Goal: Information Seeking & Learning: Learn about a topic

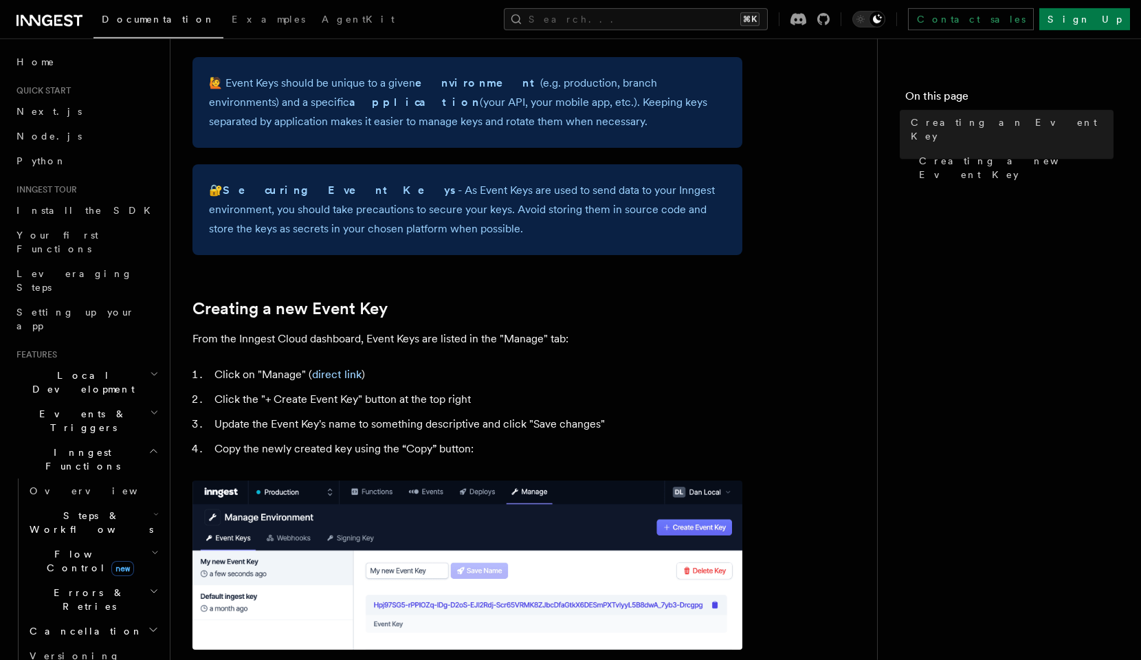
scroll to position [378, 0]
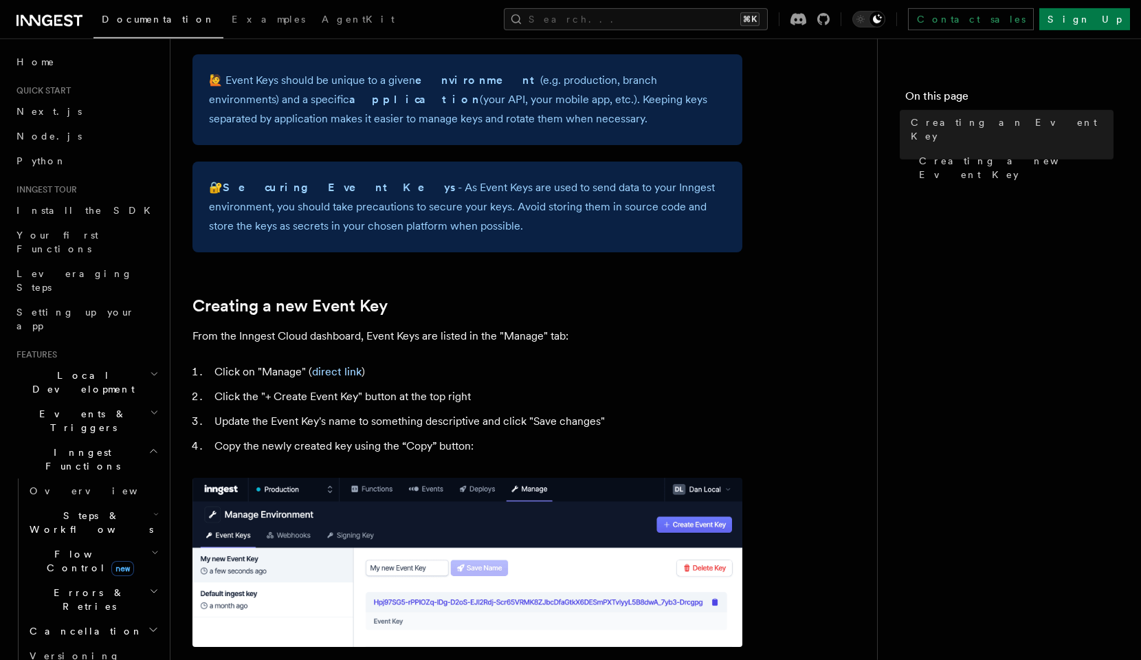
click at [537, 316] on h2 "Creating a new Event Key" at bounding box center [468, 305] width 550 height 19
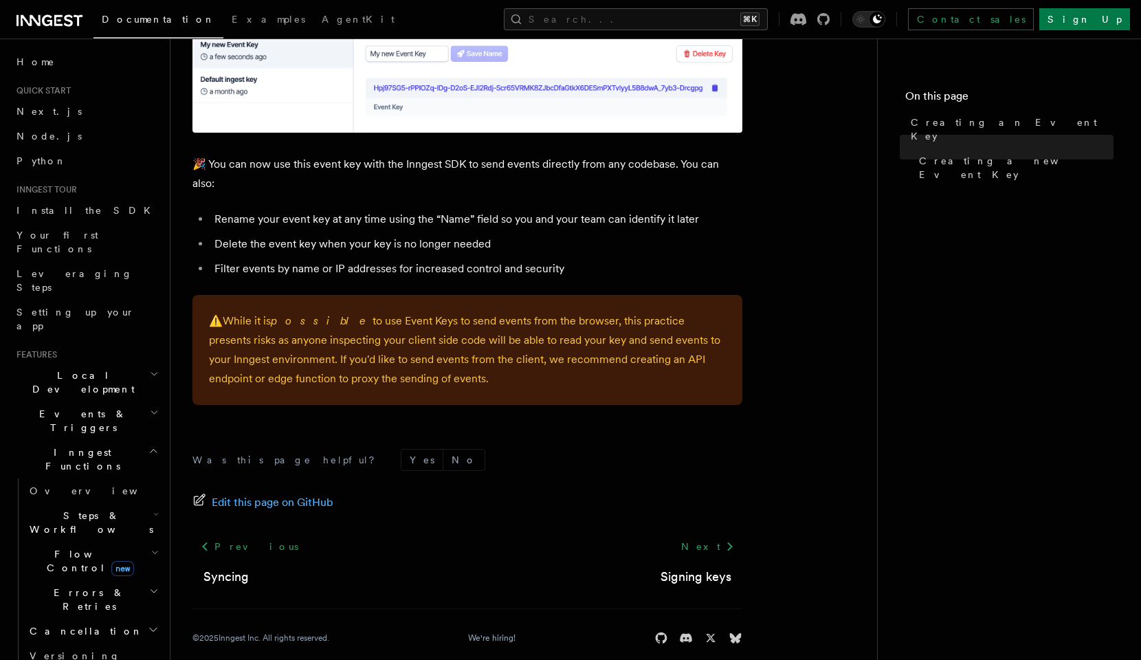
scroll to position [0, 0]
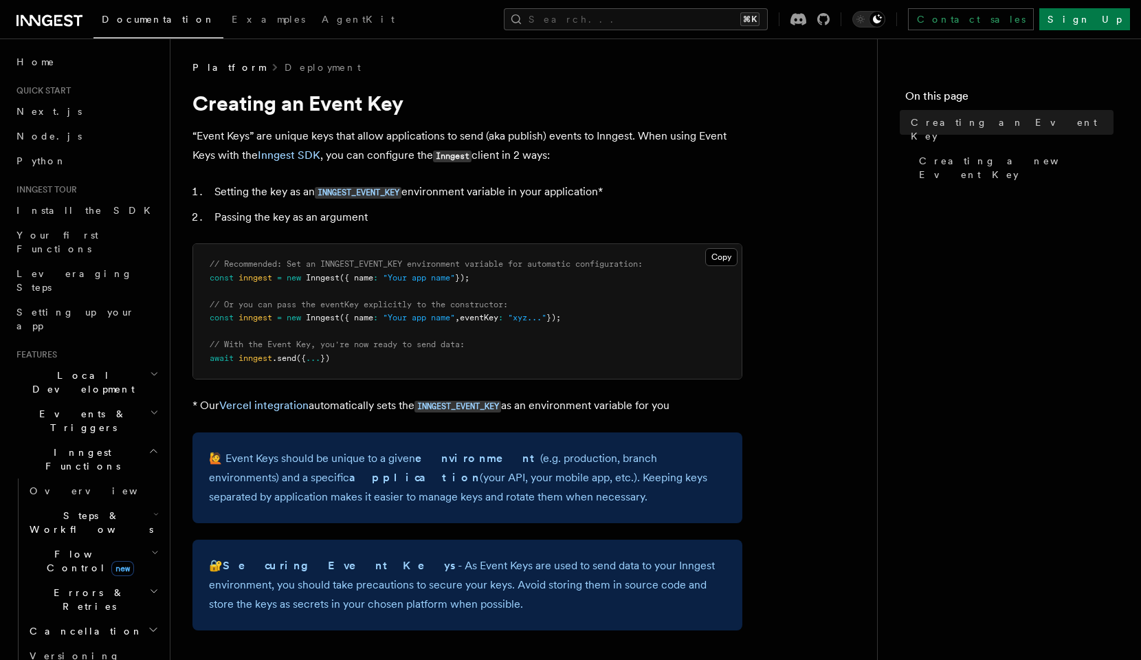
click at [475, 190] on li "Setting the key as an INNGEST_EVENT_KEY environment variable in your applicatio…" at bounding box center [476, 192] width 532 height 20
click at [310, 157] on link "Inngest SDK" at bounding box center [289, 155] width 63 height 13
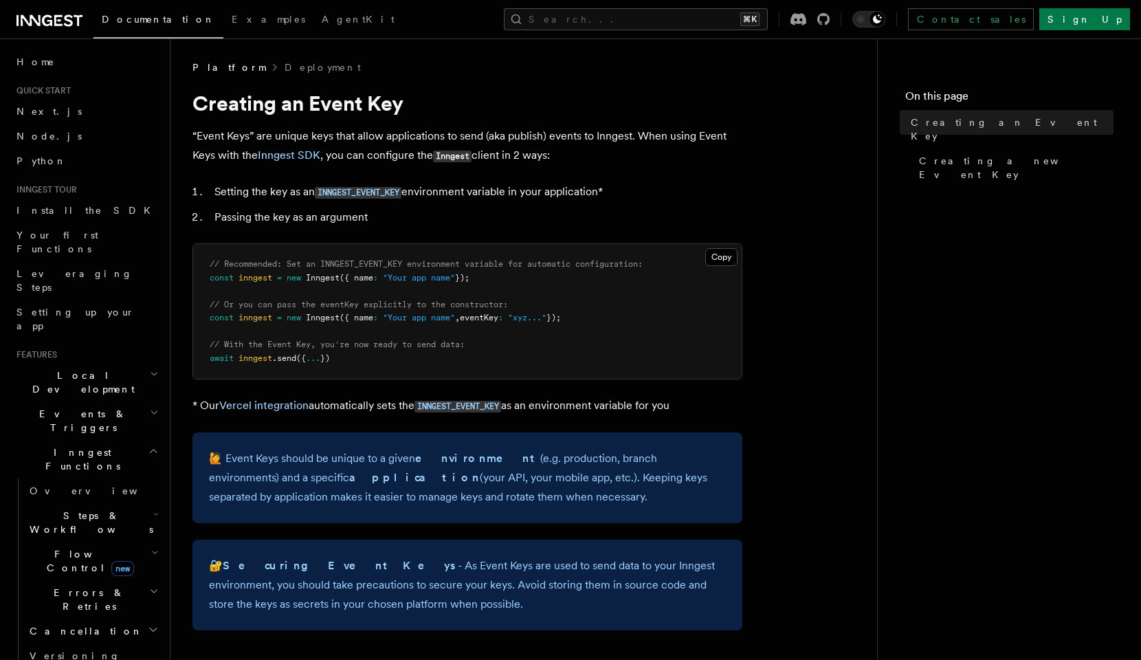
click at [479, 221] on li "Passing the key as an argument" at bounding box center [476, 217] width 532 height 19
click at [379, 199] on code "INNGEST_EVENT_KEY" at bounding box center [358, 193] width 87 height 12
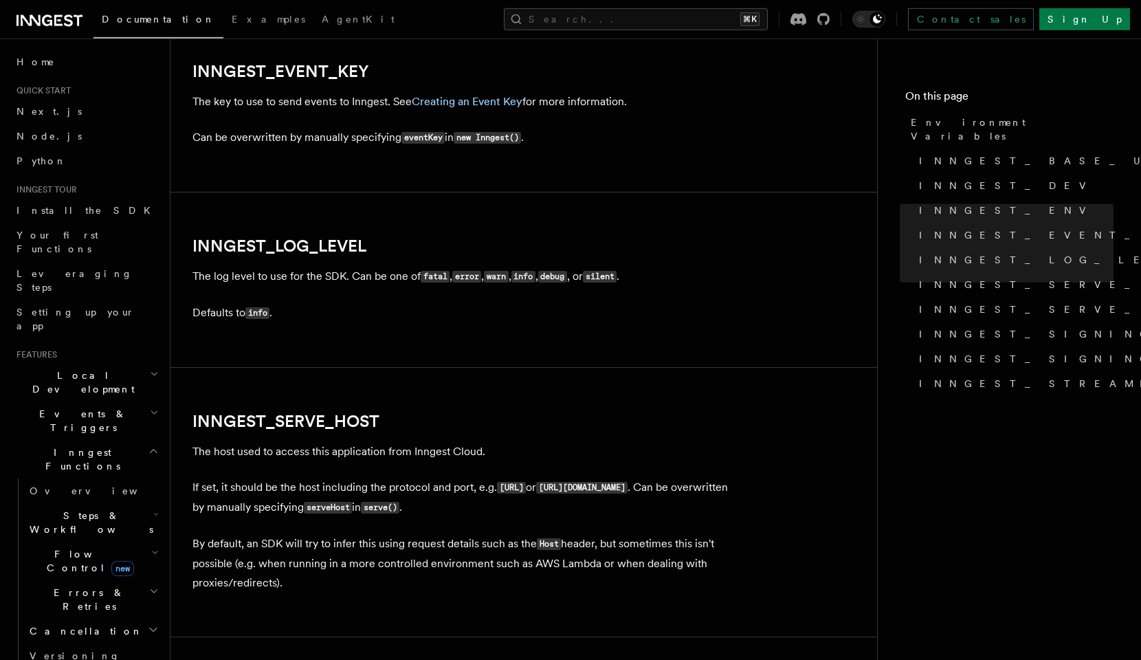
scroll to position [1570, 0]
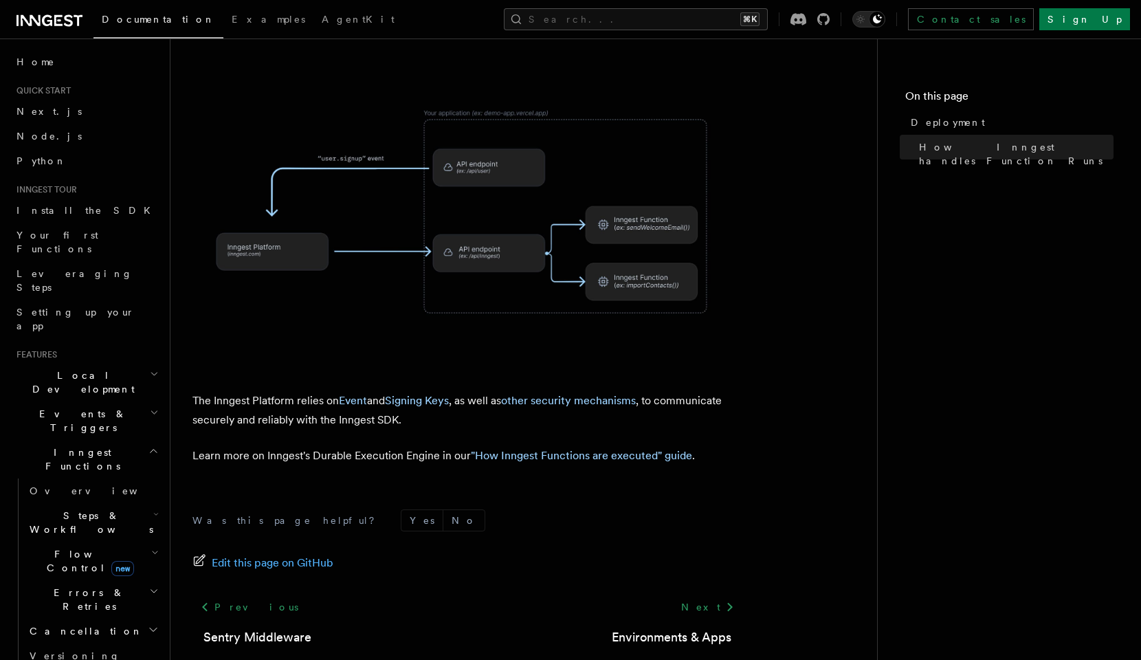
scroll to position [513, 0]
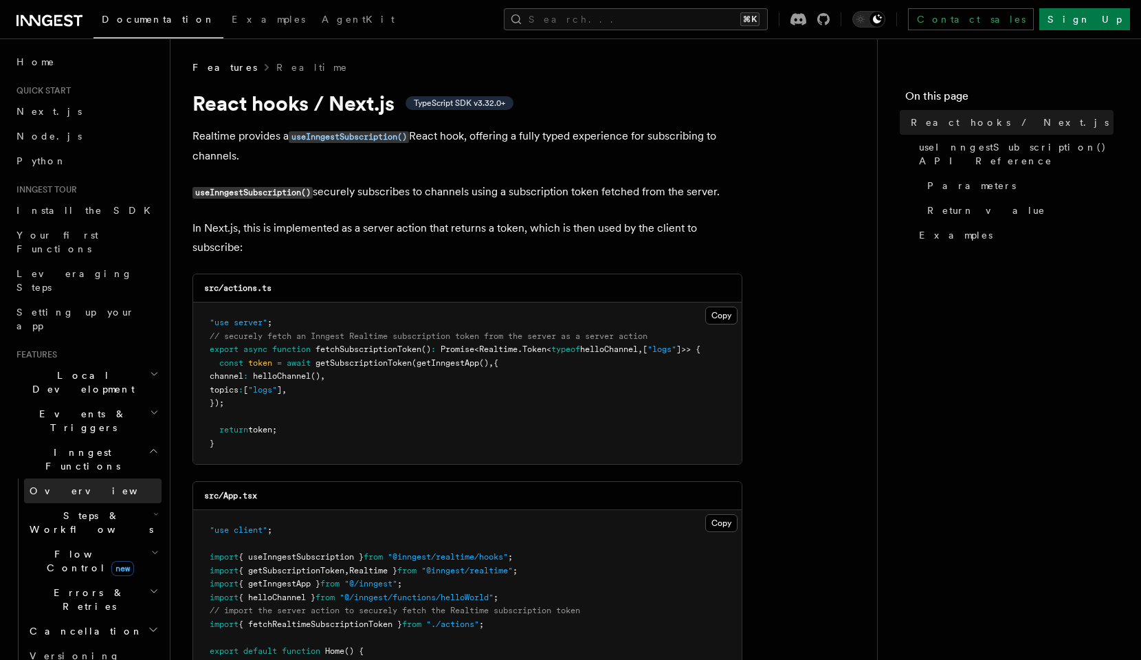
click at [56, 485] on span "Overview" at bounding box center [101, 490] width 142 height 11
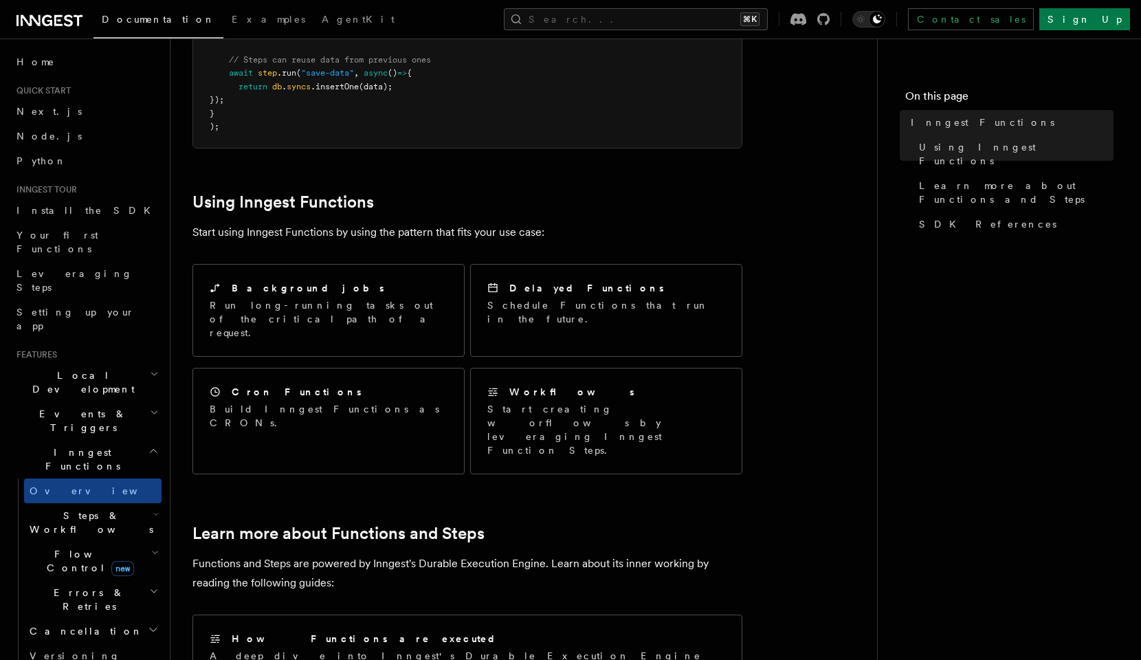
scroll to position [572, 0]
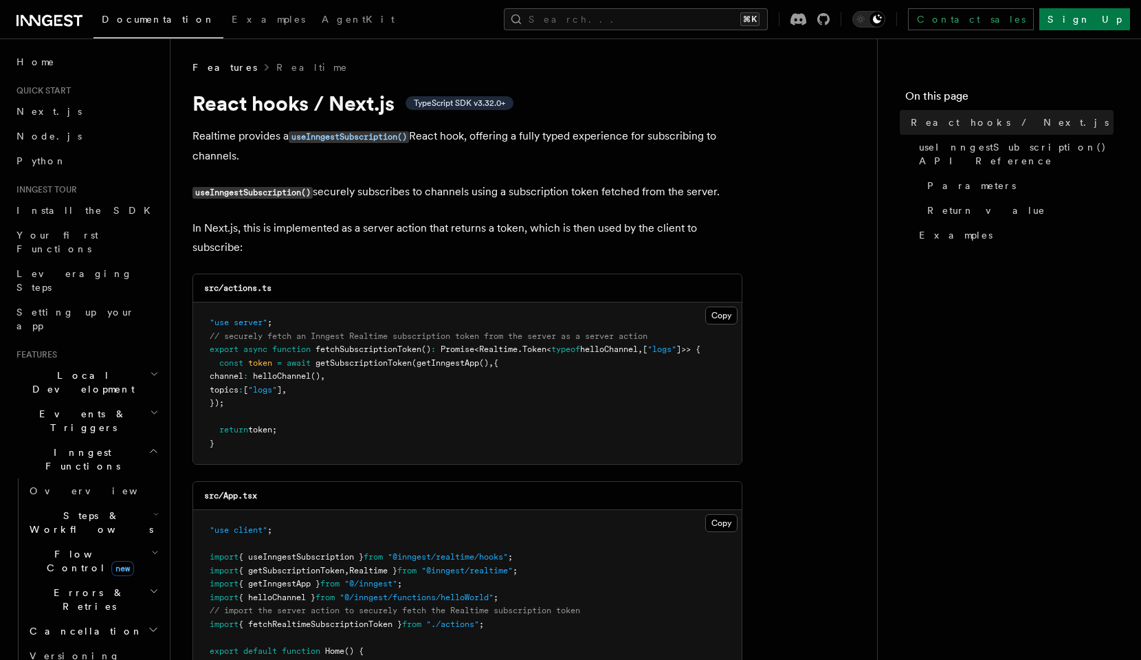
scroll to position [329, 0]
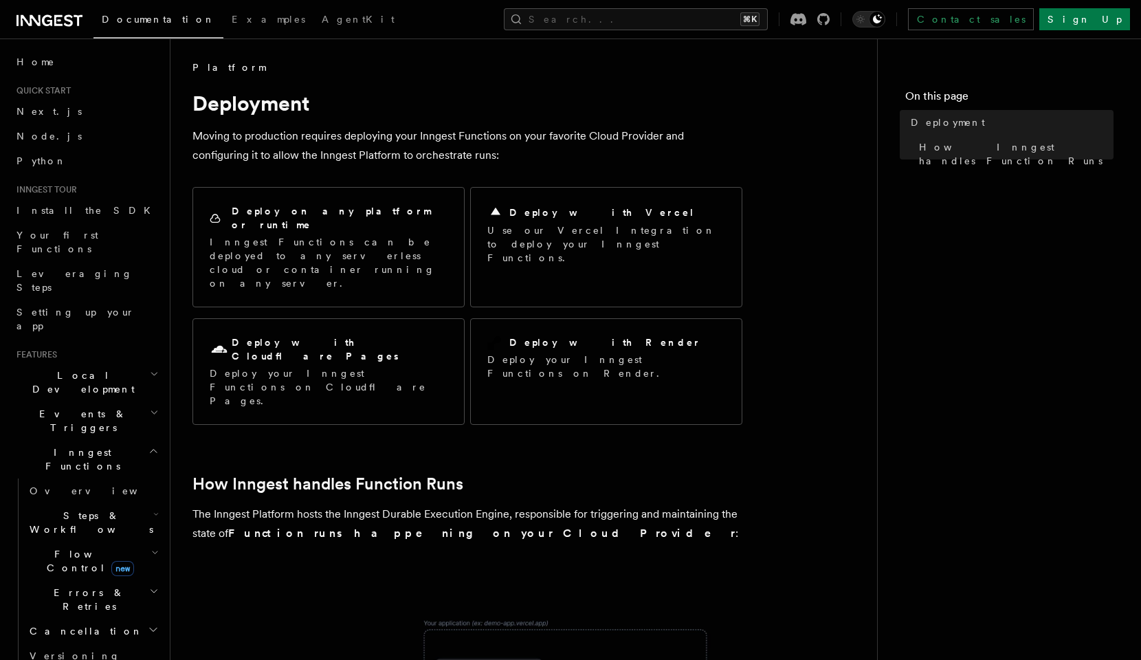
click at [561, 180] on article "Platform Deployment Moving to production requires deploying your Inngest Functi…" at bounding box center [524, 655] width 663 height 1188
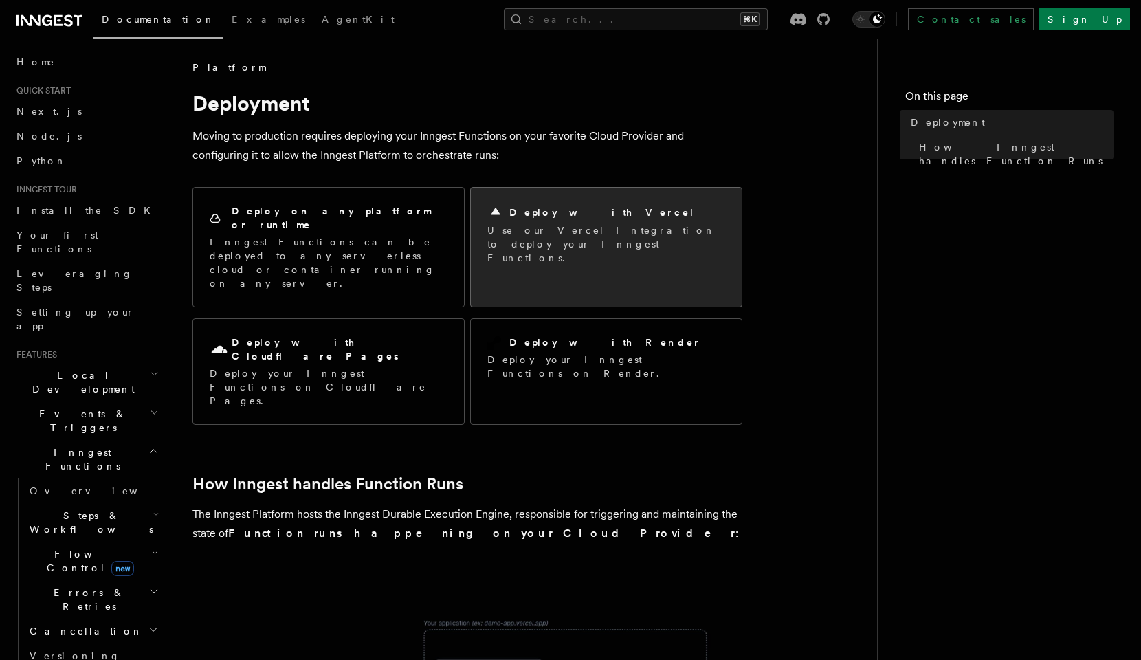
click at [548, 230] on p "Use our Vercel Integration to deploy your Inngest Functions." at bounding box center [606, 243] width 238 height 41
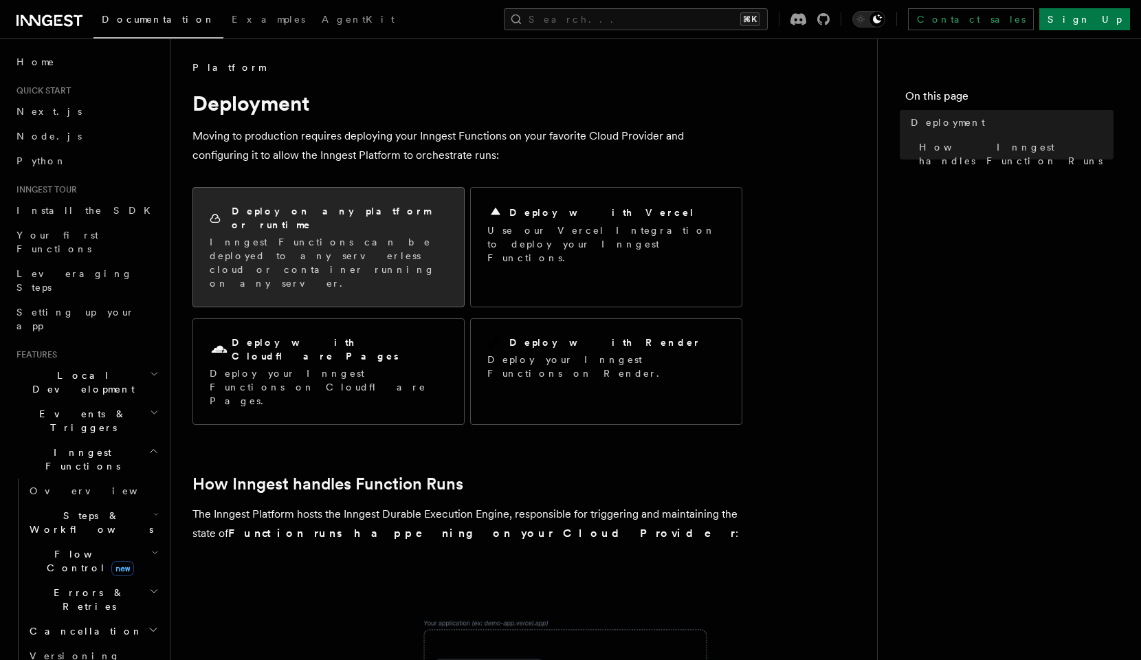
click at [415, 252] on div "Deploy on any platform or runtime Inngest Functions can be deployed to any serv…" at bounding box center [328, 247] width 271 height 119
click at [332, 241] on p "Inngest Functions can be deployed to any serverless cloud or container running …" at bounding box center [329, 262] width 238 height 55
click at [364, 218] on div "Deploy on any platform or runtime" at bounding box center [329, 218] width 238 height 28
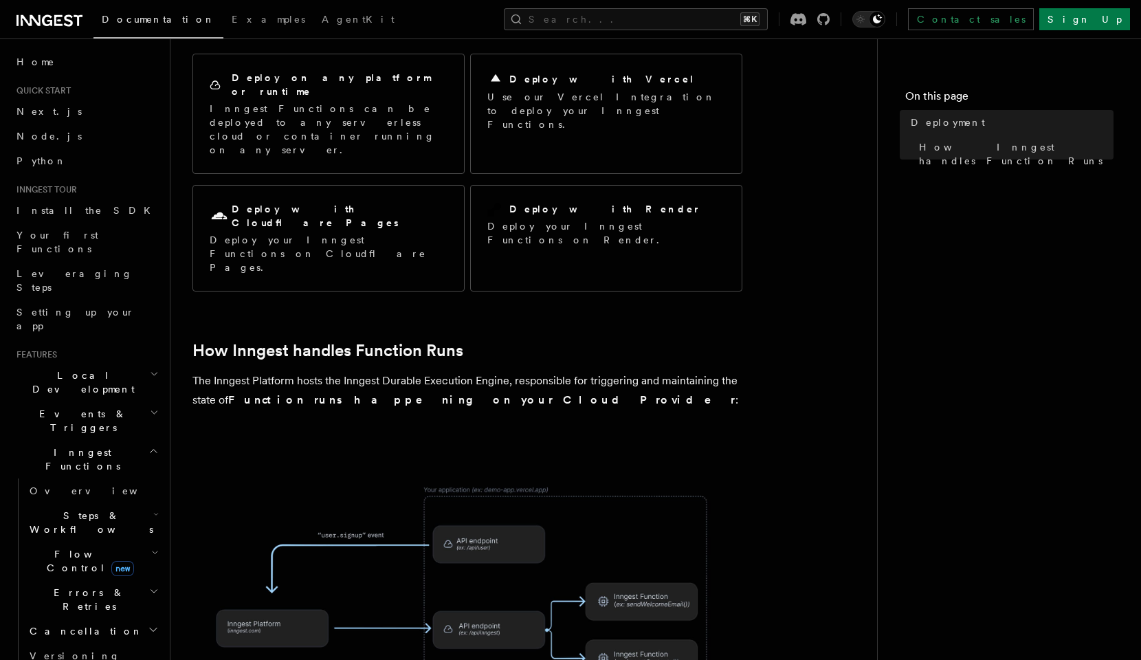
scroll to position [136, 0]
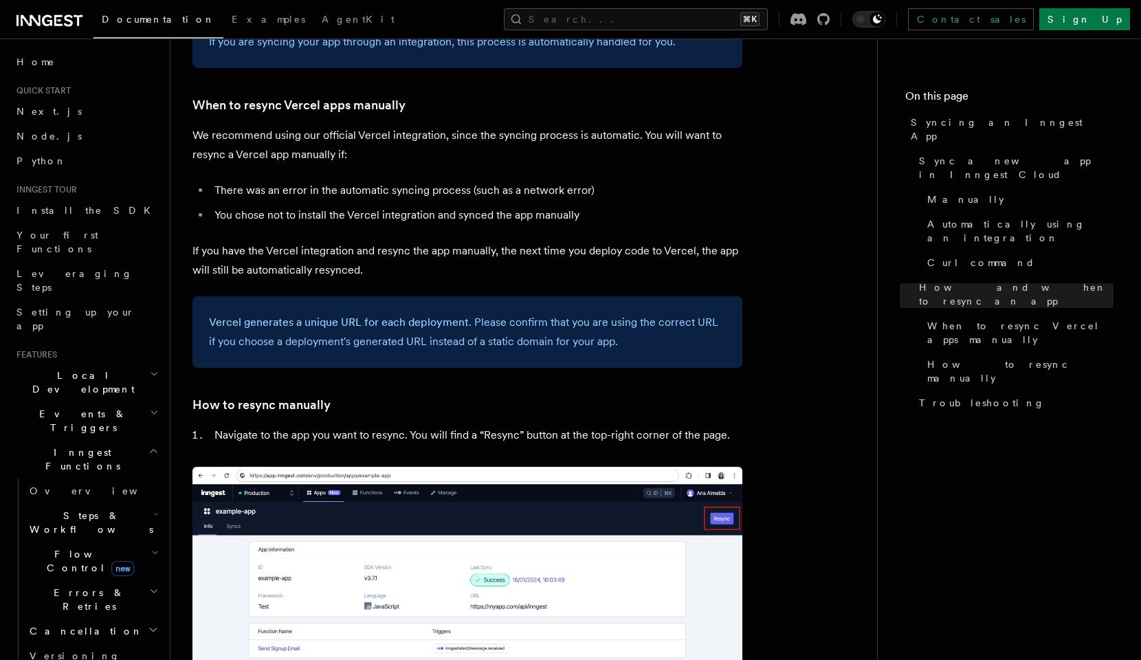
scroll to position [2919, 0]
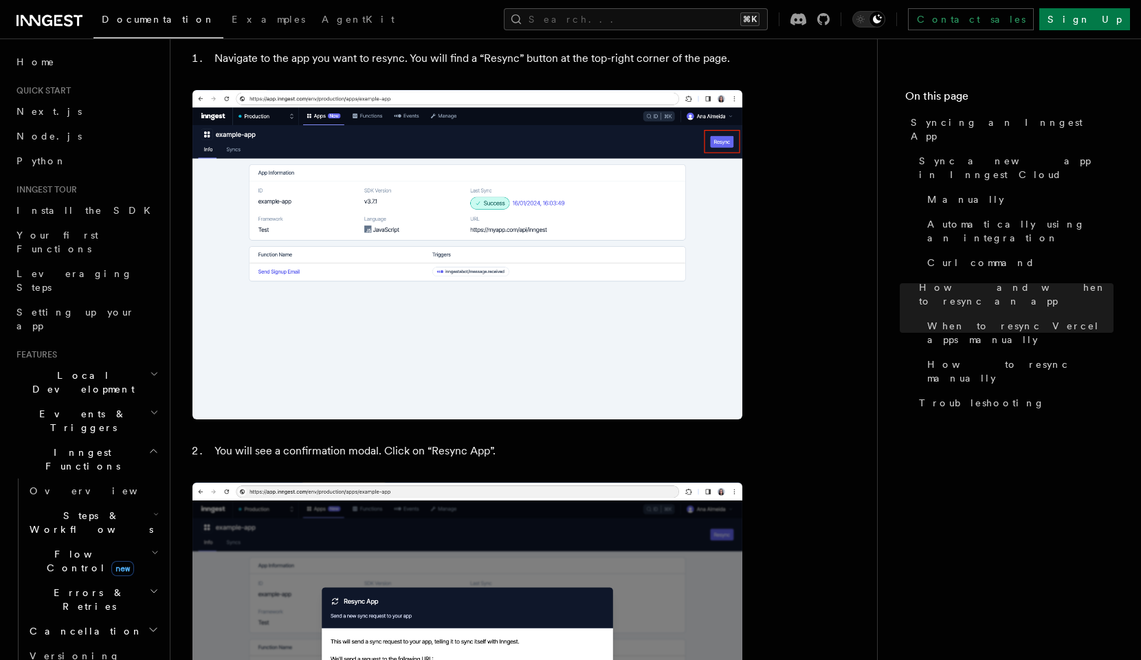
click at [104, 619] on h2 "Cancellation" at bounding box center [93, 631] width 138 height 25
click at [92, 619] on h2 "Cancellation" at bounding box center [93, 631] width 138 height 25
click at [133, 503] on h2 "Steps & Workflows" at bounding box center [93, 522] width 138 height 39
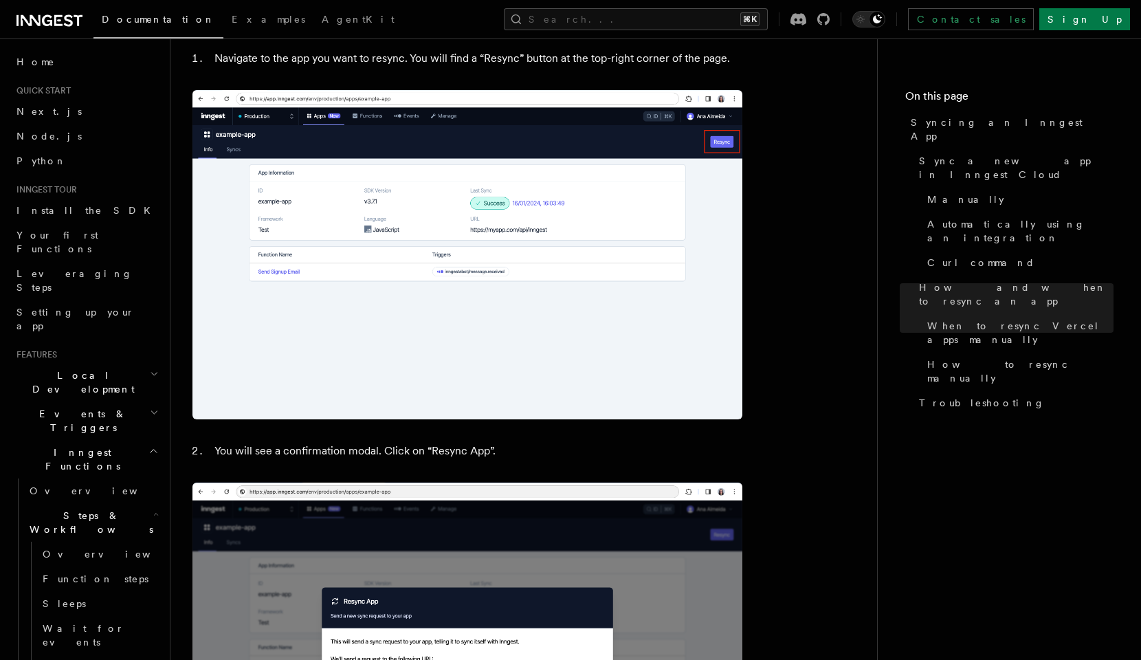
click at [133, 503] on h2 "Steps & Workflows" at bounding box center [93, 522] width 138 height 39
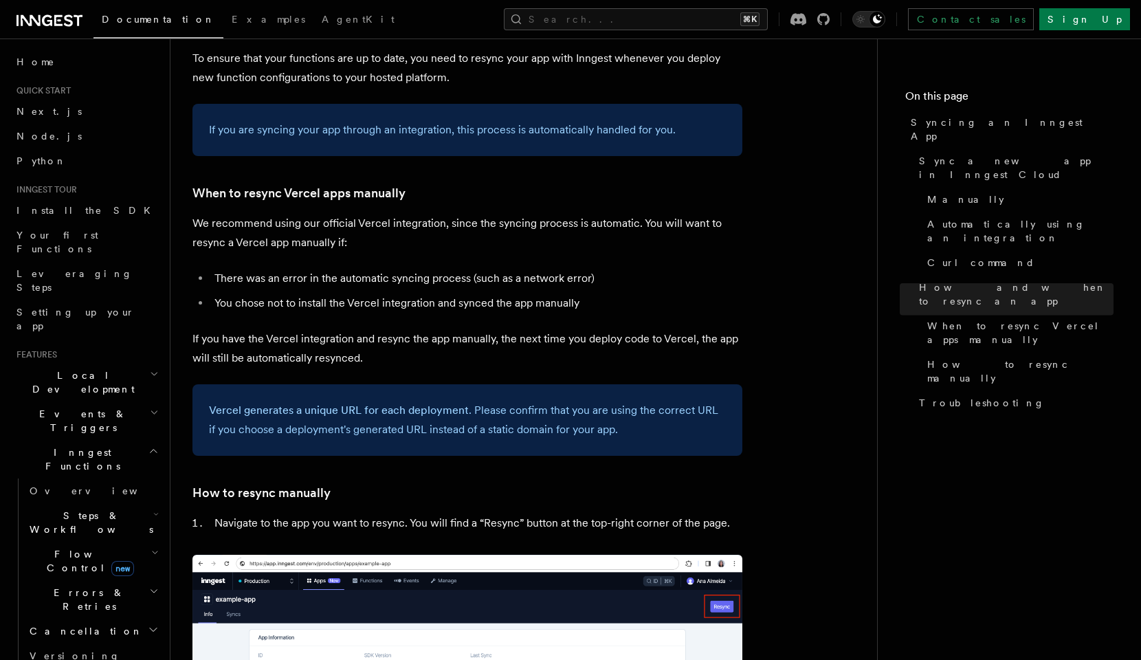
scroll to position [2342, 0]
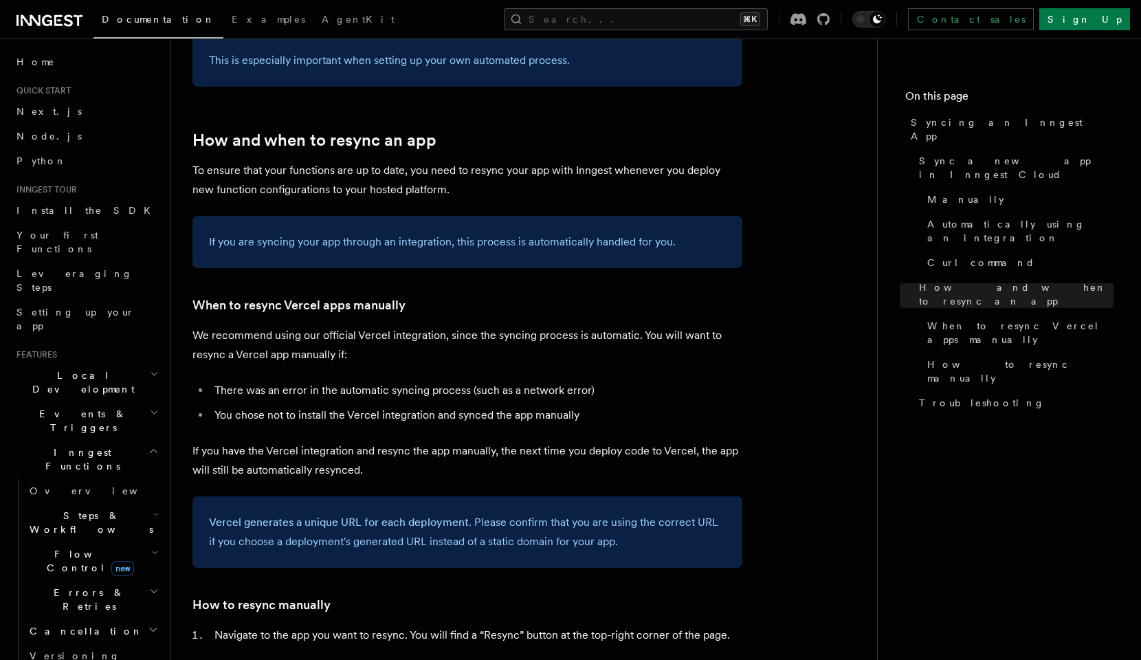
click at [64, 92] on span "Quick start" at bounding box center [41, 90] width 60 height 11
click at [57, 107] on link "Next.js" at bounding box center [86, 111] width 151 height 25
